Goal: Task Accomplishment & Management: Complete application form

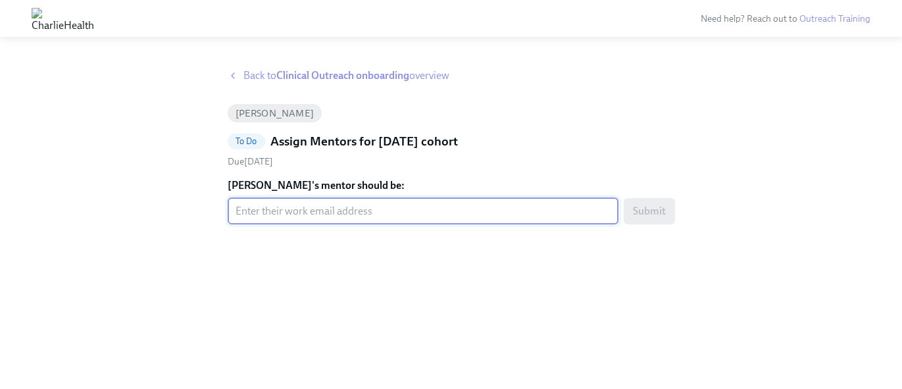
paste input "alana.morrison@charliehealth.com"
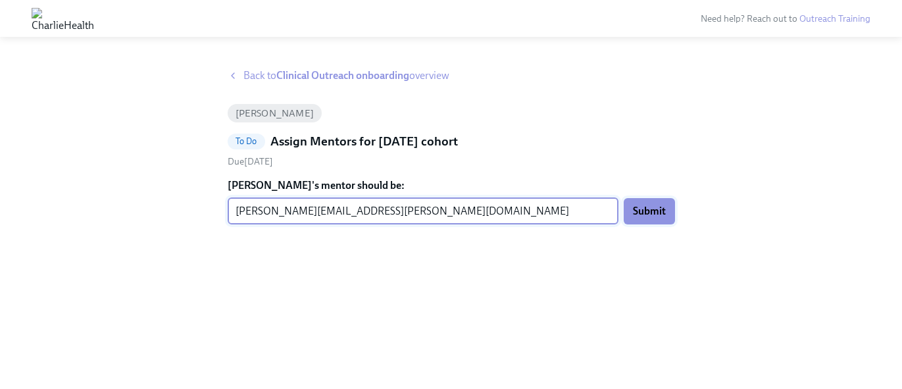
type input "alana.morrison@charliehealth.com"
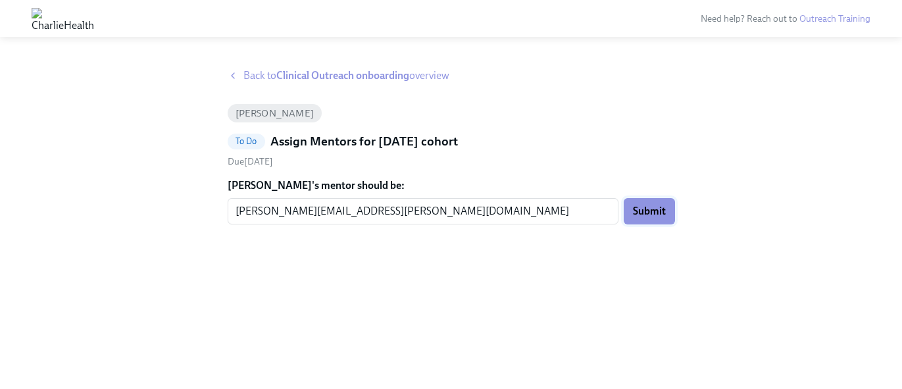
click at [668, 214] on button "Submit" at bounding box center [648, 211] width 51 height 26
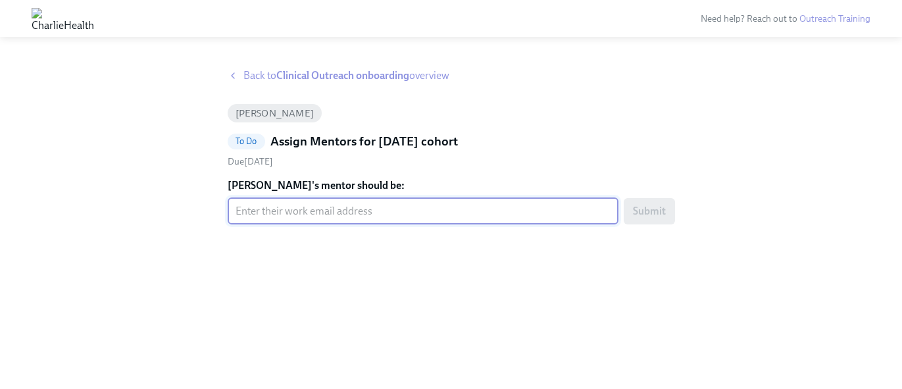
paste input "maggie.dean@charliehealth.com"
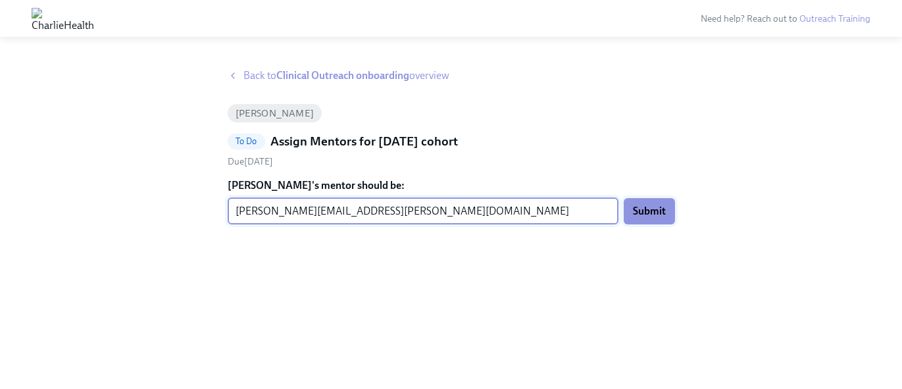
type input "maggie.dean@charliehealth.com"
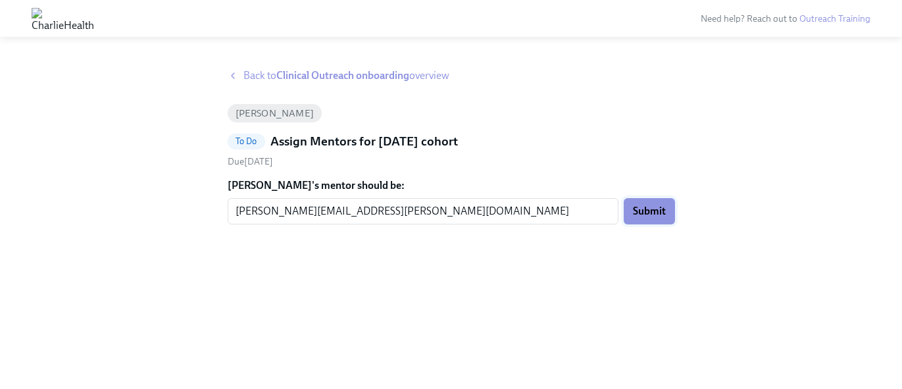
click at [640, 200] on button "Submit" at bounding box center [648, 211] width 51 height 26
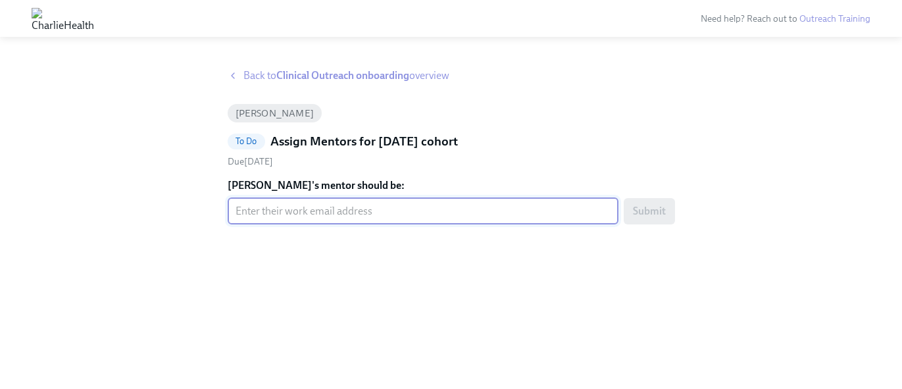
paste input "[EMAIL_ADDRESS][PERSON_NAME][DOMAIN_NAME]"
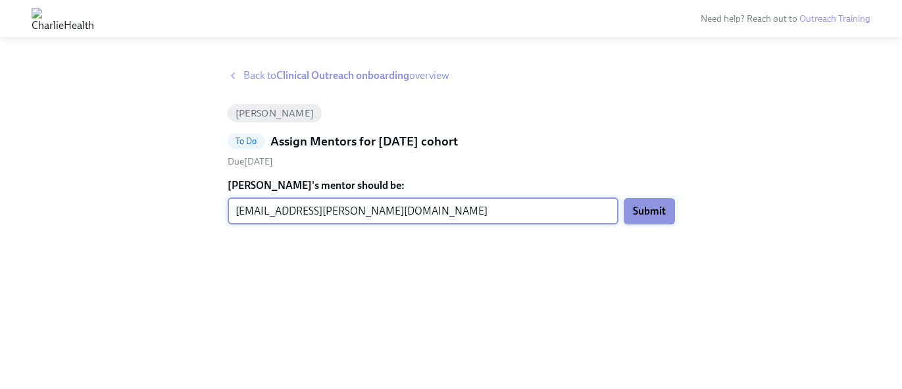
type input "[EMAIL_ADDRESS][PERSON_NAME][DOMAIN_NAME]"
click at [643, 217] on span "Submit" at bounding box center [649, 211] width 33 height 13
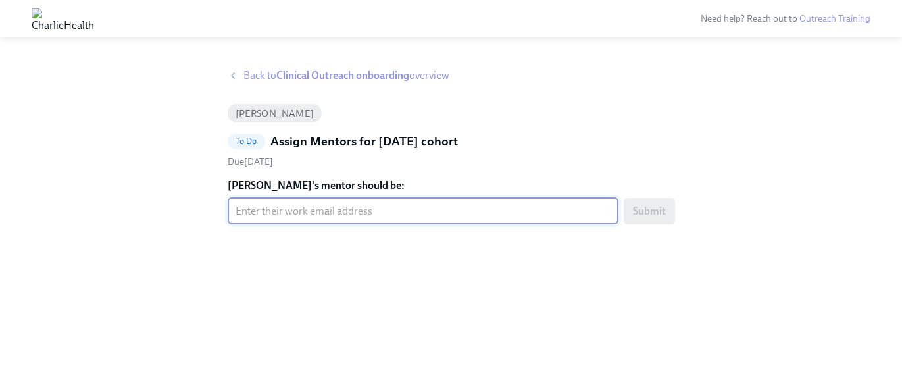
paste input "tanner.holt@charliehealth.com"
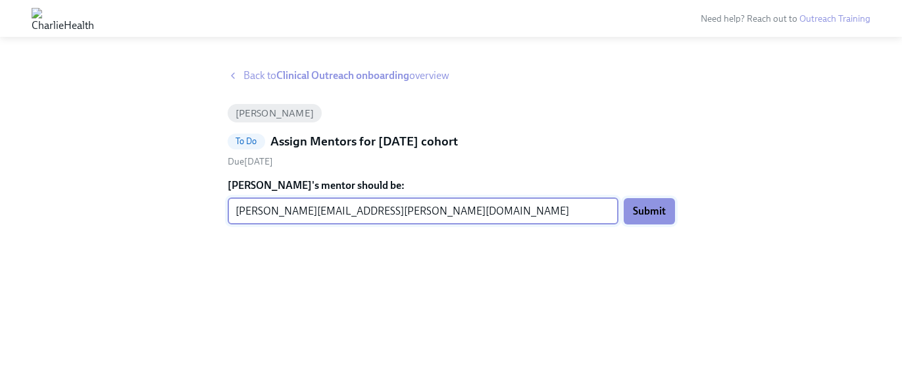
type input "tanner.holt@charliehealth.com"
click at [647, 209] on span "Submit" at bounding box center [649, 211] width 33 height 13
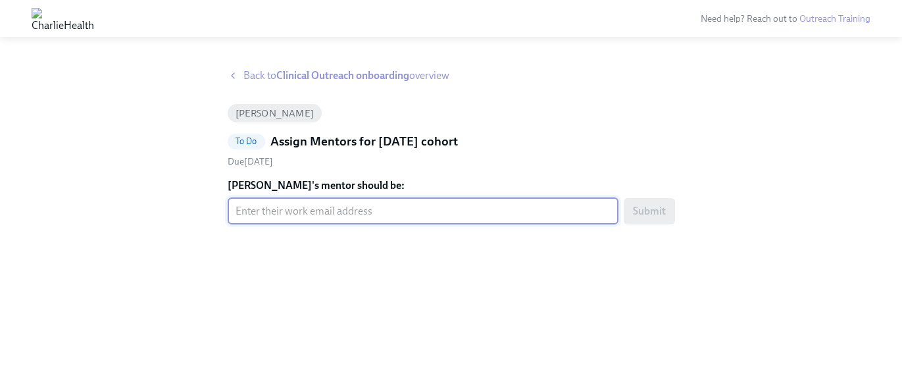
paste input "[EMAIL_ADDRESS][DOMAIN_NAME]"
type input "[EMAIL_ADDRESS][DOMAIN_NAME]"
click at [664, 208] on span "Submit" at bounding box center [649, 211] width 33 height 13
paste input "[PERSON_NAME][EMAIL_ADDRESS][PERSON_NAME][DOMAIN_NAME]"
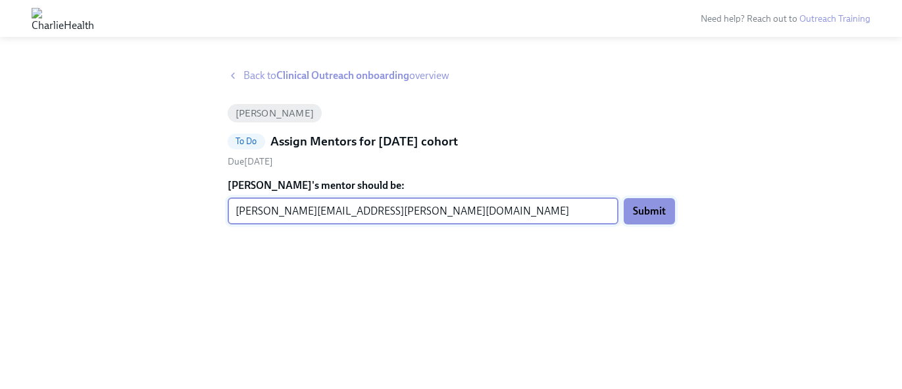
type input "[PERSON_NAME][EMAIL_ADDRESS][PERSON_NAME][DOMAIN_NAME]"
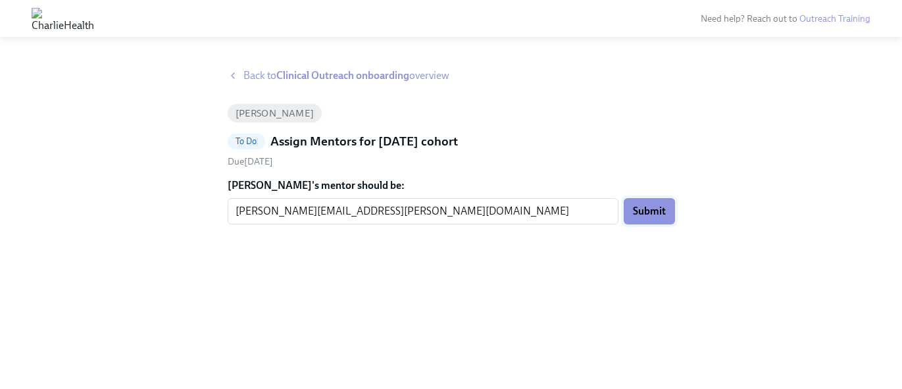
click at [641, 218] on button "Submit" at bounding box center [648, 211] width 51 height 26
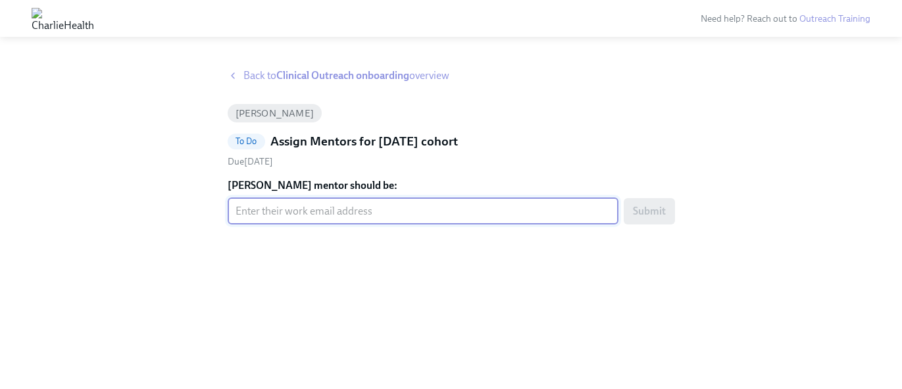
paste input "[EMAIL_ADDRESS][DOMAIN_NAME]"
type input "[EMAIL_ADDRESS][DOMAIN_NAME]"
click at [656, 216] on span "Submit" at bounding box center [649, 211] width 33 height 13
paste input "[PERSON_NAME][EMAIL_ADDRESS][PERSON_NAME][DOMAIN_NAME]"
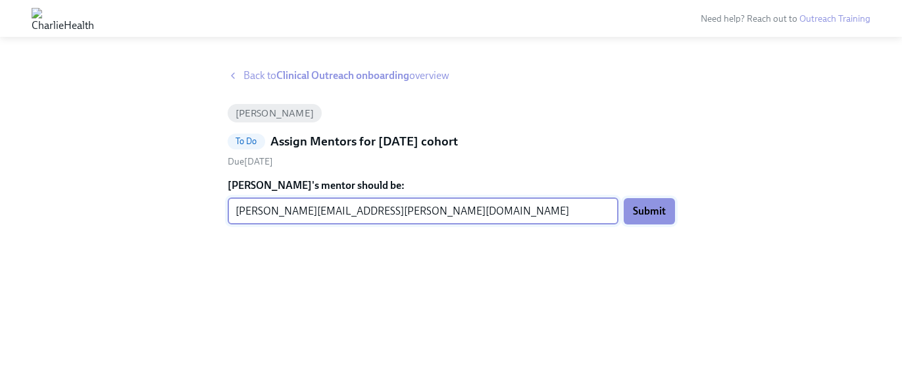
type input "[PERSON_NAME][EMAIL_ADDRESS][PERSON_NAME][DOMAIN_NAME]"
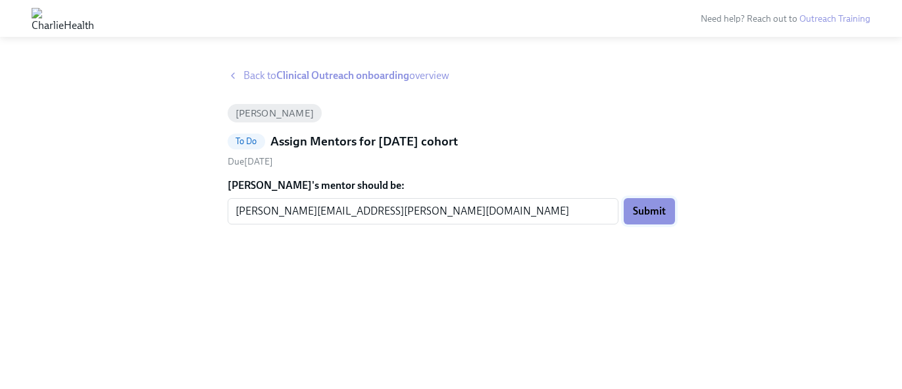
click at [648, 221] on button "Submit" at bounding box center [648, 211] width 51 height 26
